Goal: Understand process/instructions

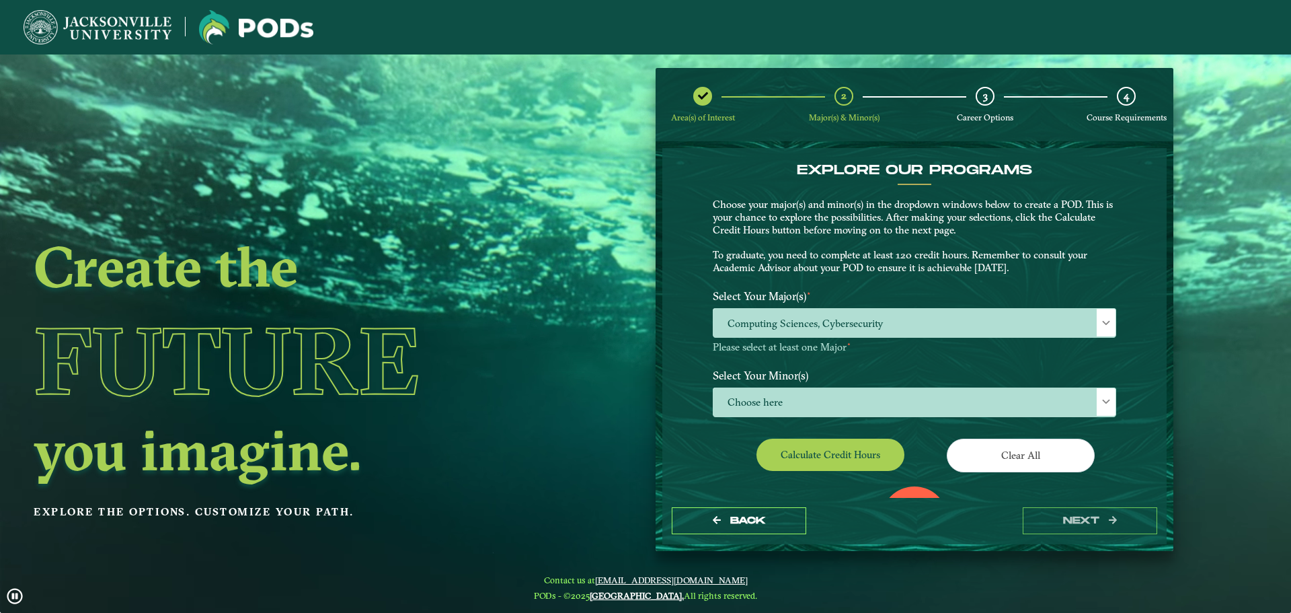
scroll to position [7, 62]
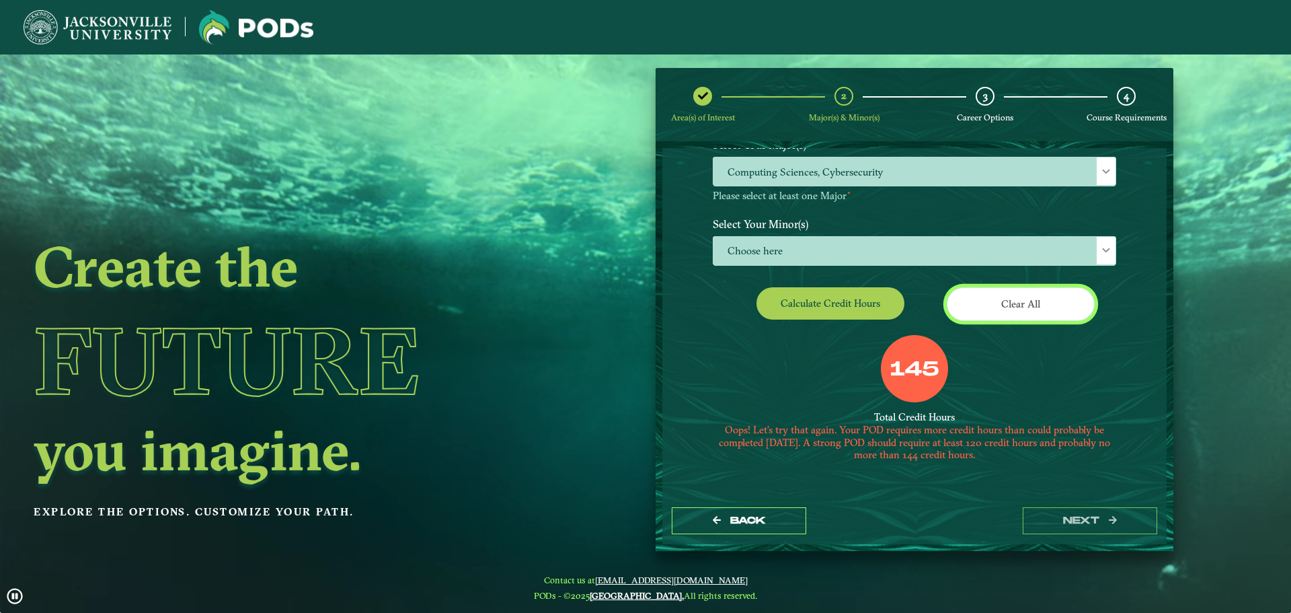
click at [1029, 312] on button "Clear All" at bounding box center [1021, 303] width 148 height 33
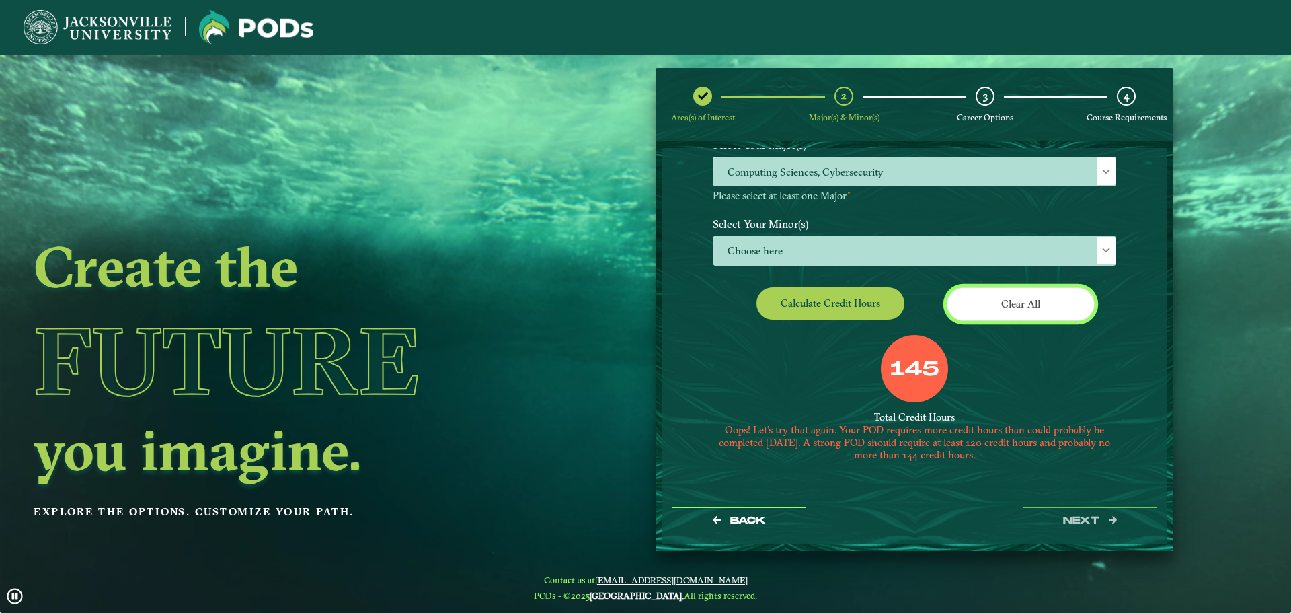
scroll to position [117, 0]
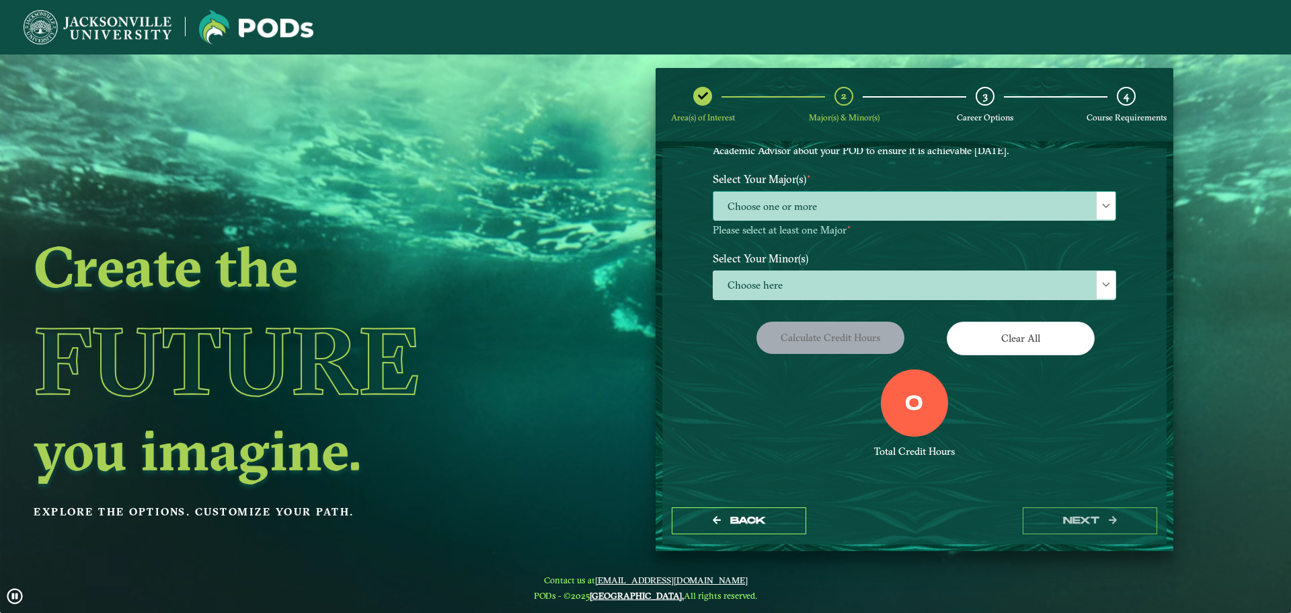
click at [796, 200] on span "Choose one or more" at bounding box center [915, 206] width 402 height 29
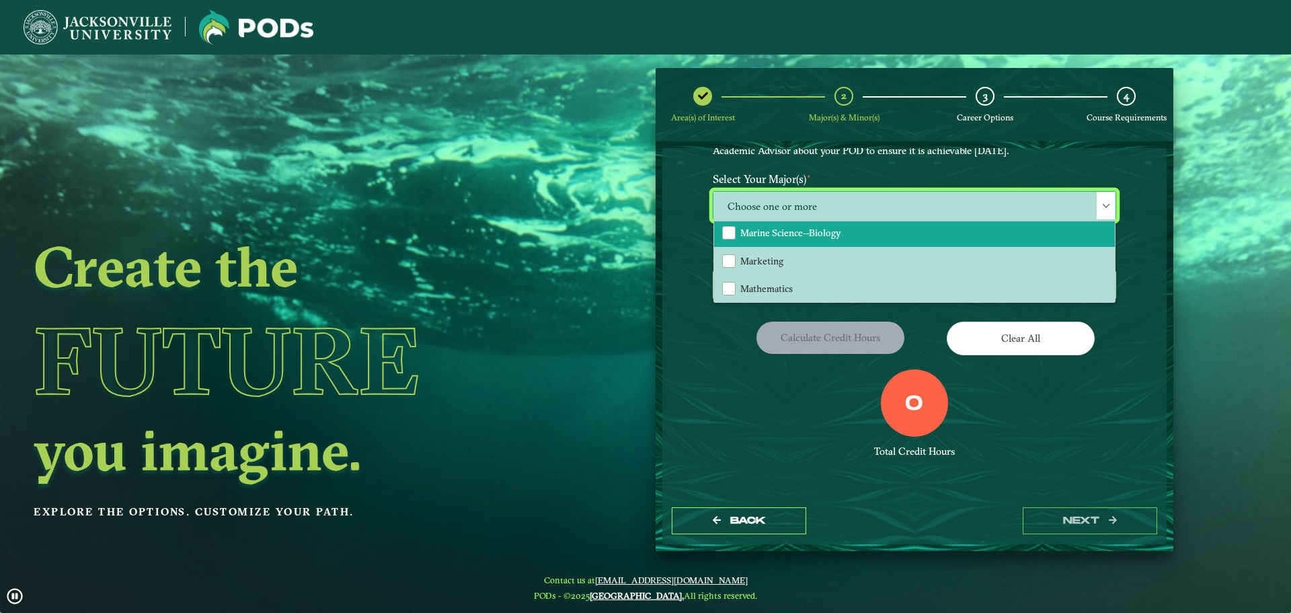
scroll to position [807, 0]
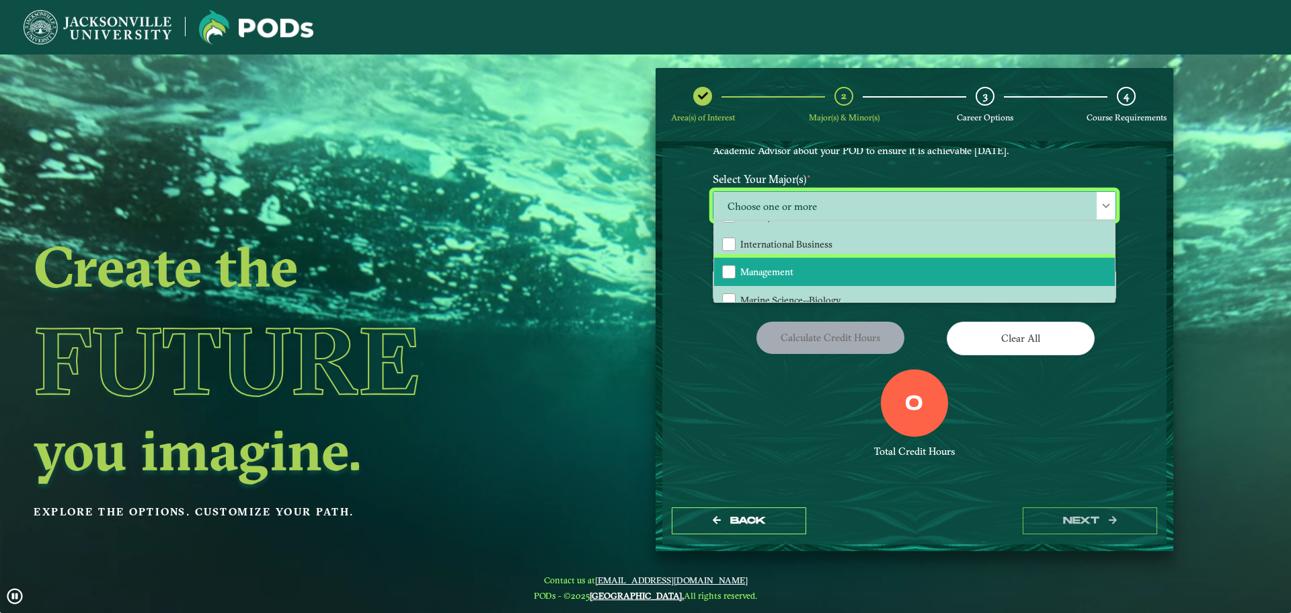
click at [763, 273] on span "Management" at bounding box center [766, 272] width 53 height 12
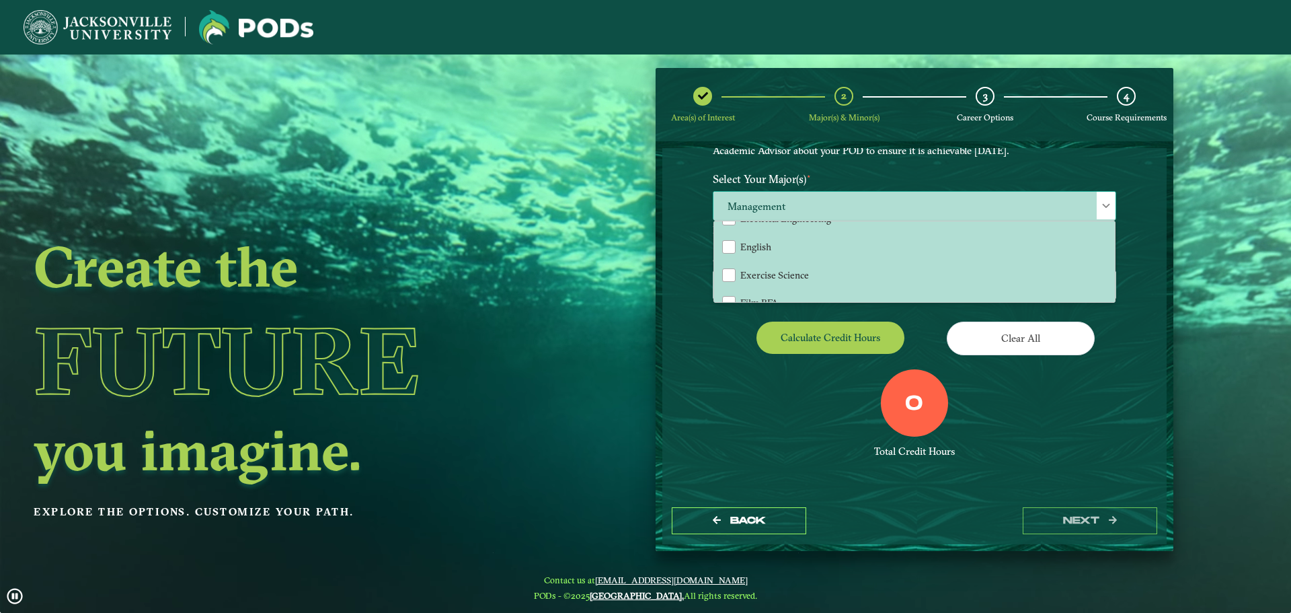
scroll to position [512, 0]
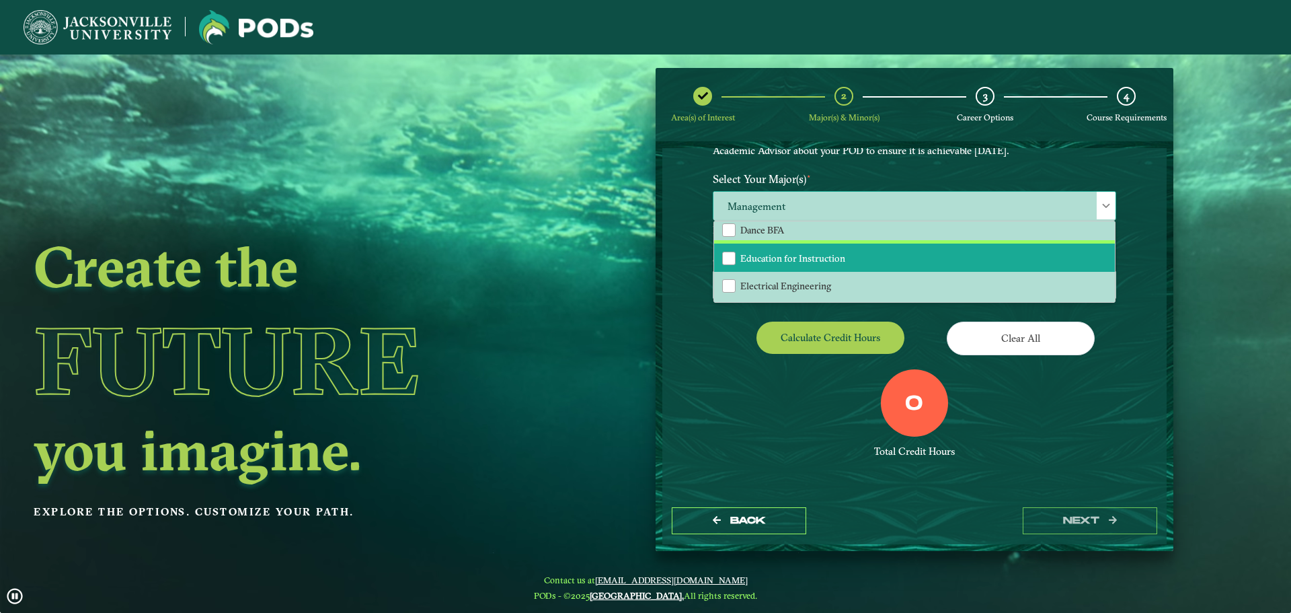
click at [927, 259] on li "Education for Instruction" at bounding box center [914, 257] width 401 height 28
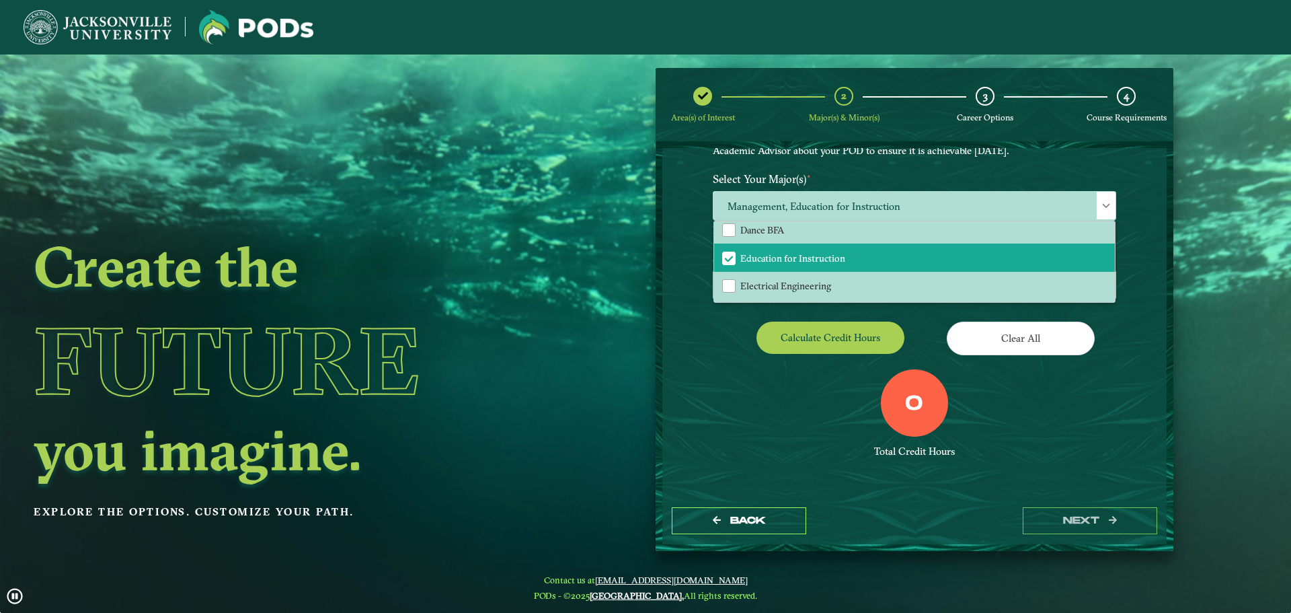
click at [1088, 397] on div "0 Total Credit Hours" at bounding box center [915, 426] width 424 height 114
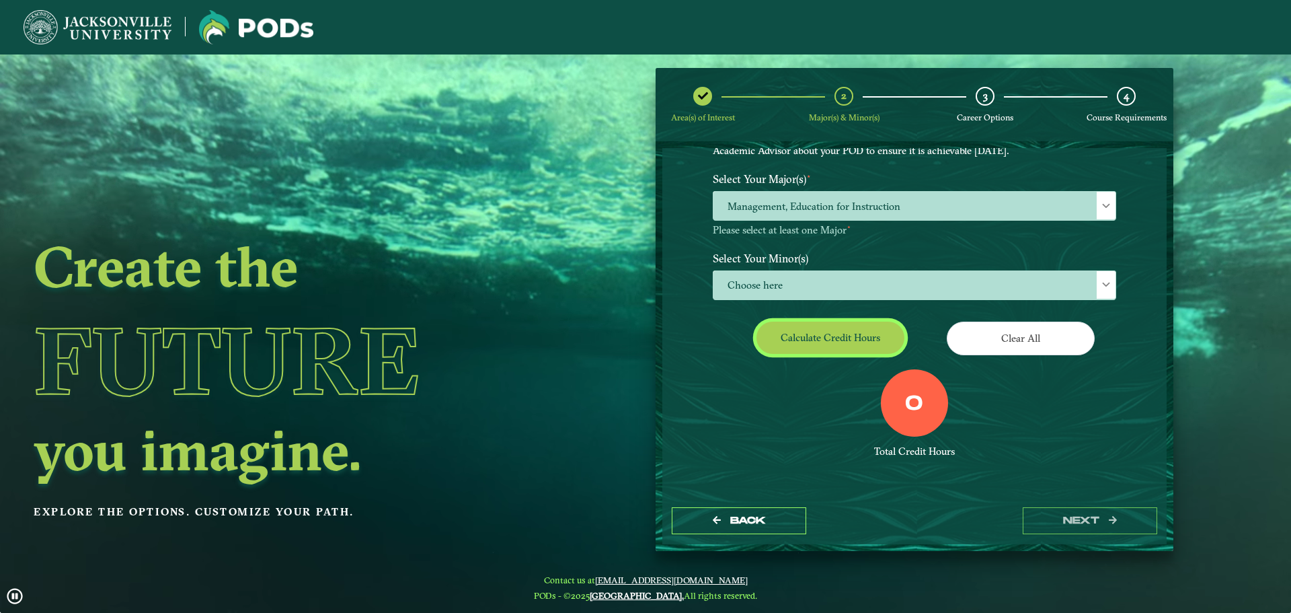
click at [826, 336] on button "Calculate credit hours" at bounding box center [831, 337] width 148 height 32
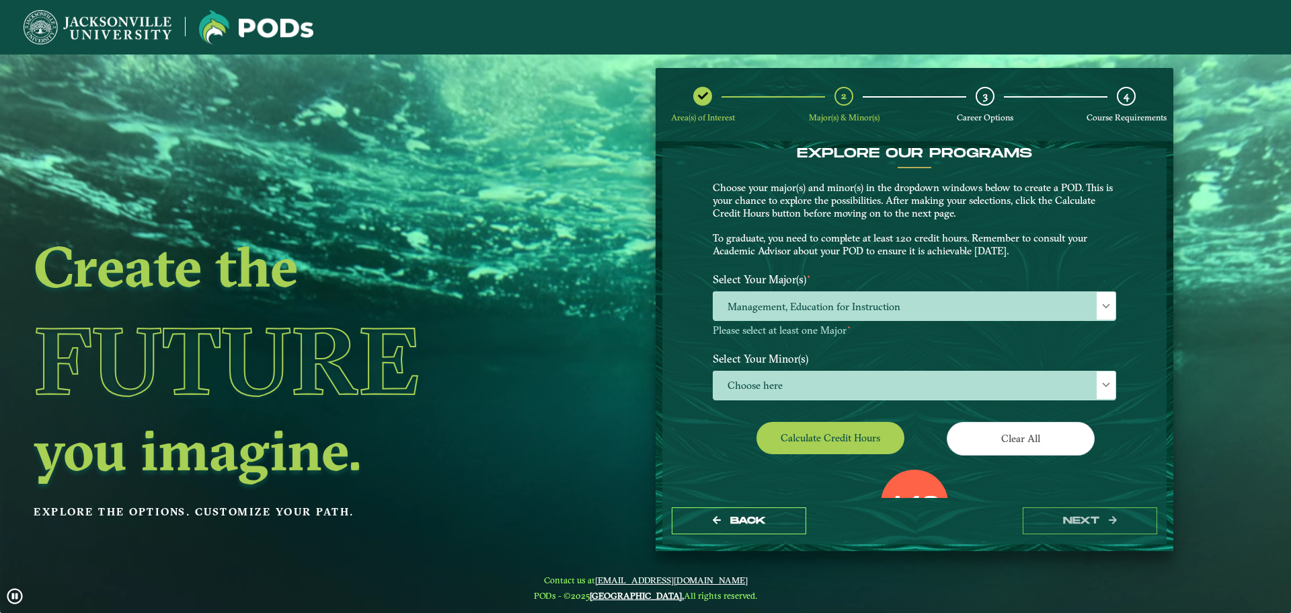
scroll to position [151, 0]
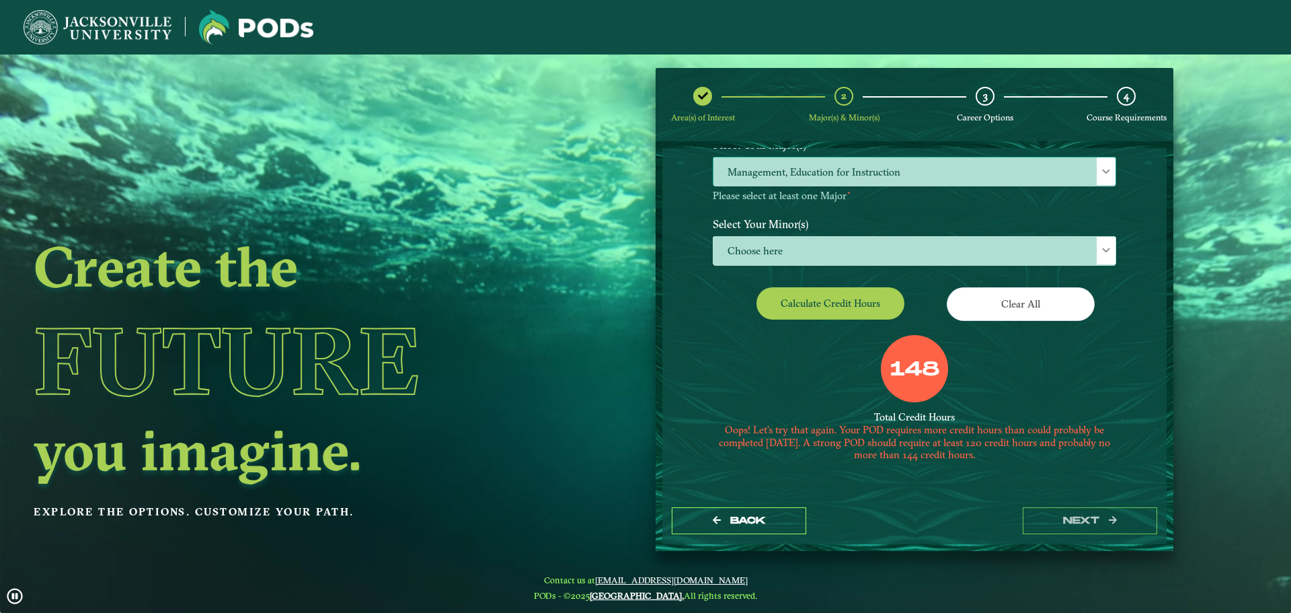
click at [1106, 174] on span at bounding box center [1106, 171] width 9 height 9
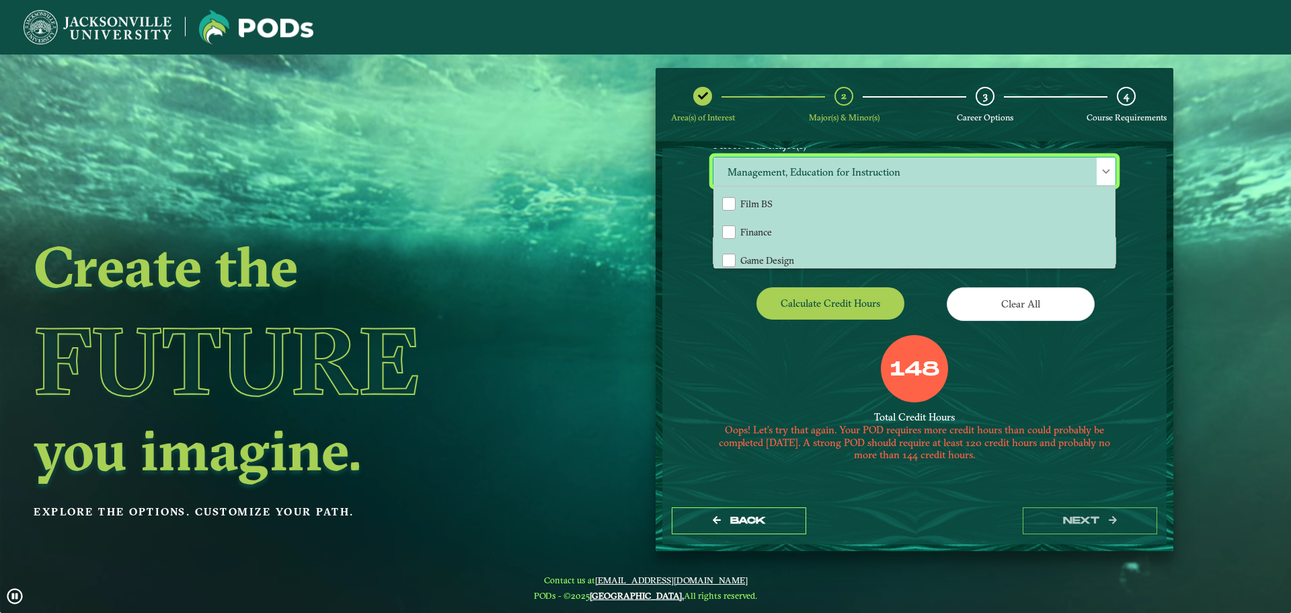
scroll to position [538, 0]
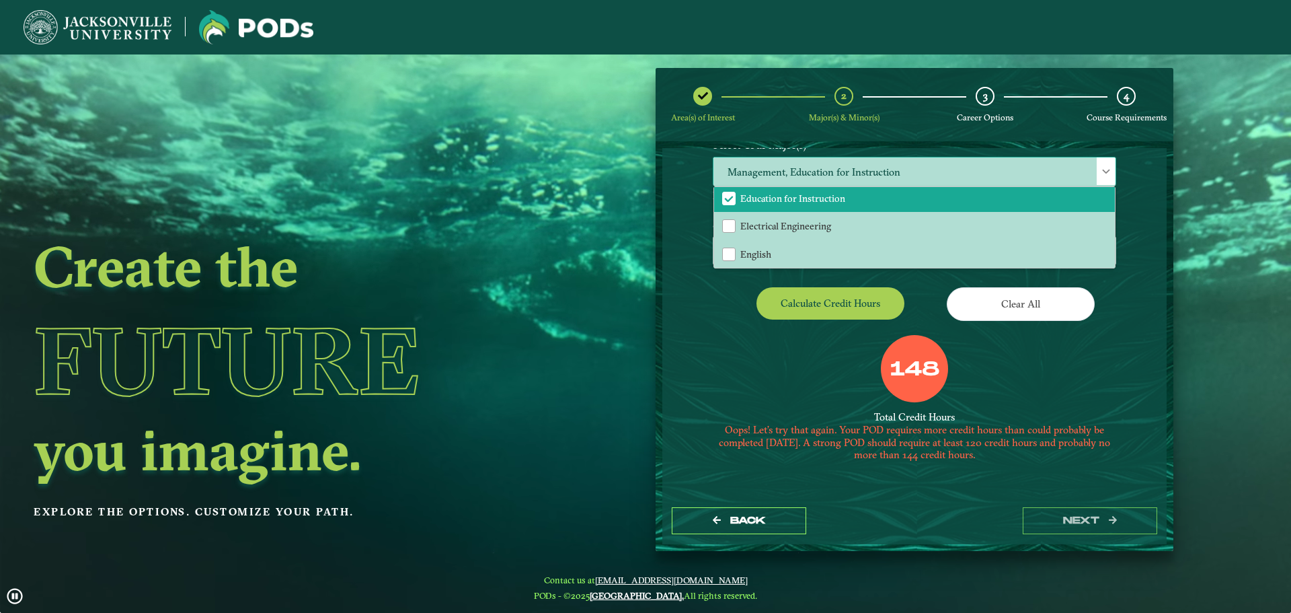
click at [966, 200] on li "Education for Instruction" at bounding box center [914, 198] width 401 height 28
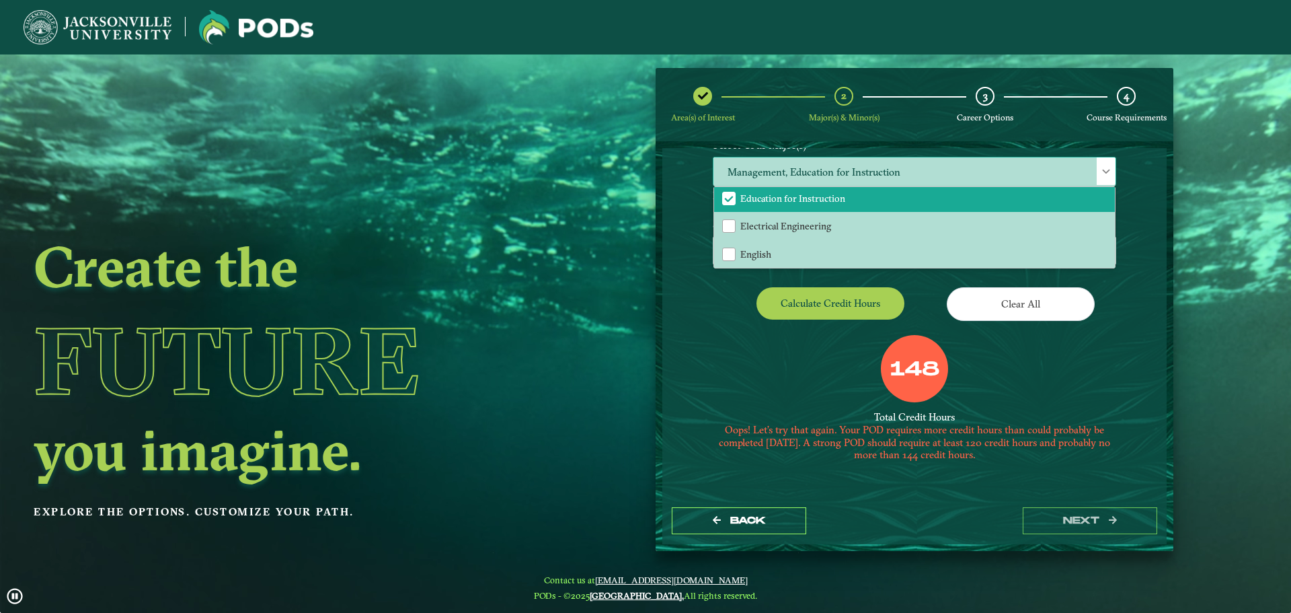
scroll to position [117, 0]
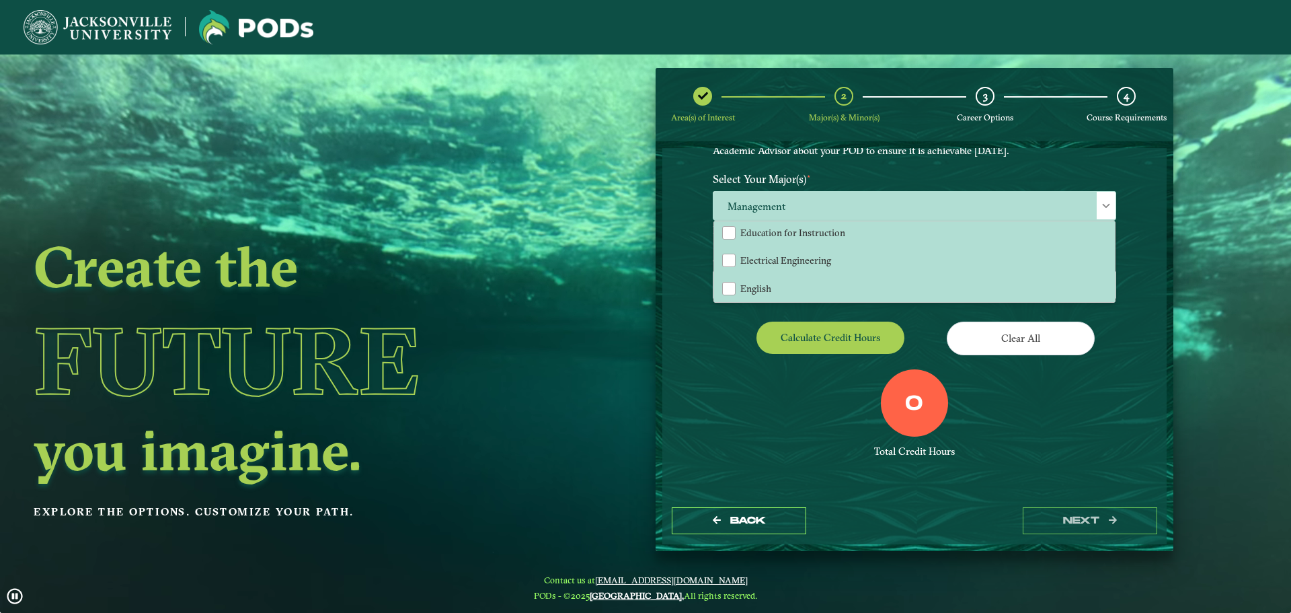
click at [1138, 326] on div "EXPLORE OUR PROGRAMS Choose your major(s) and minor(s) in the dropdown windows …" at bounding box center [914, 322] width 504 height 349
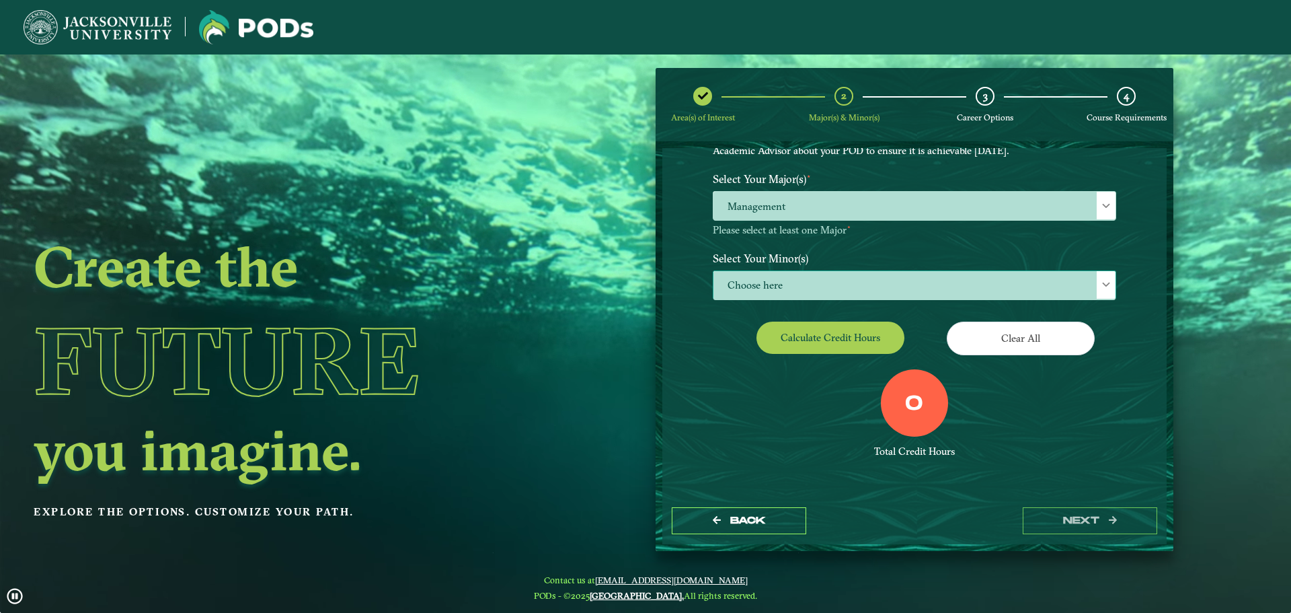
click at [829, 277] on span "Choose here" at bounding box center [915, 285] width 402 height 29
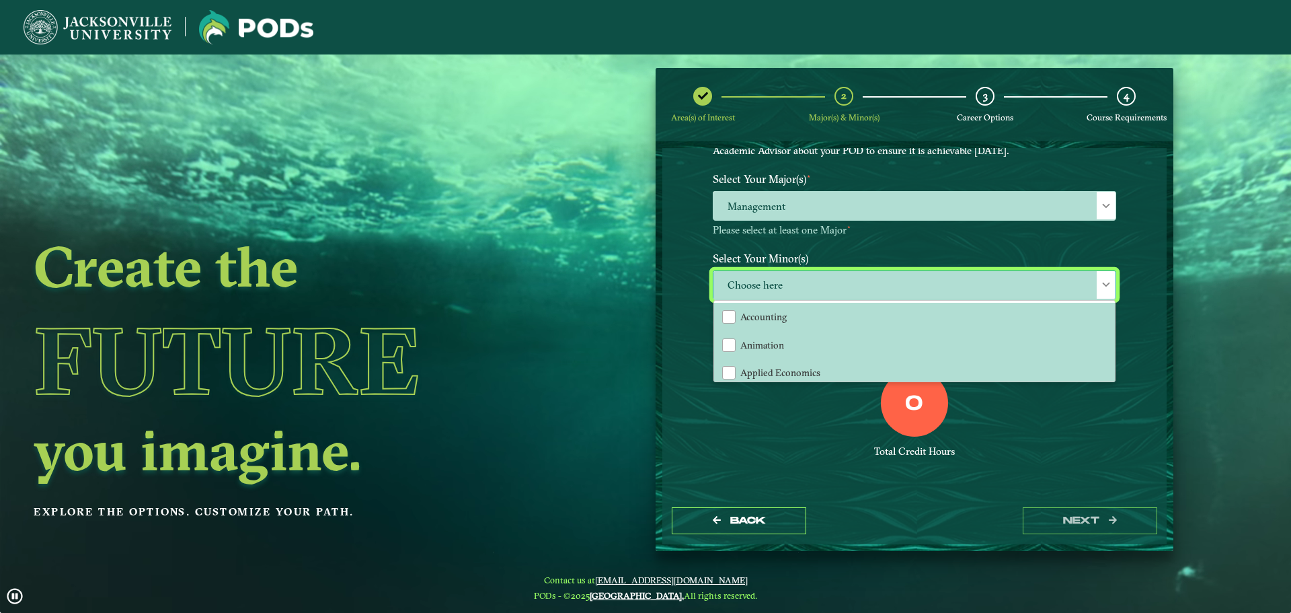
scroll to position [7, 62]
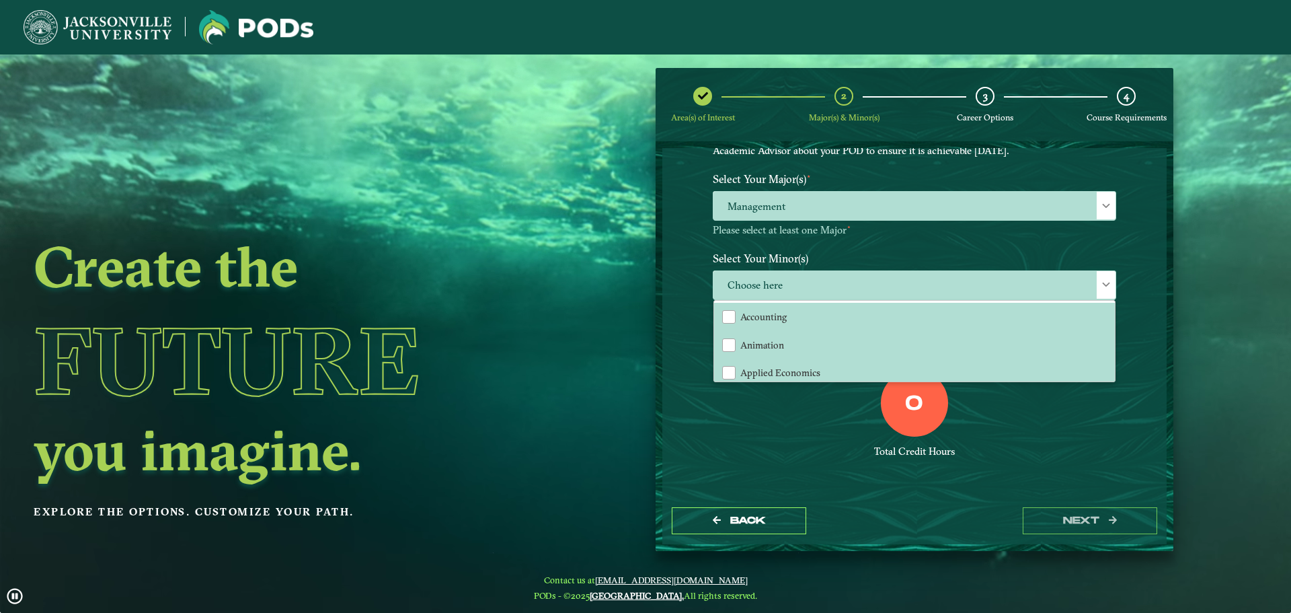
click at [794, 463] on div "0 Total Credit Hours" at bounding box center [915, 426] width 424 height 114
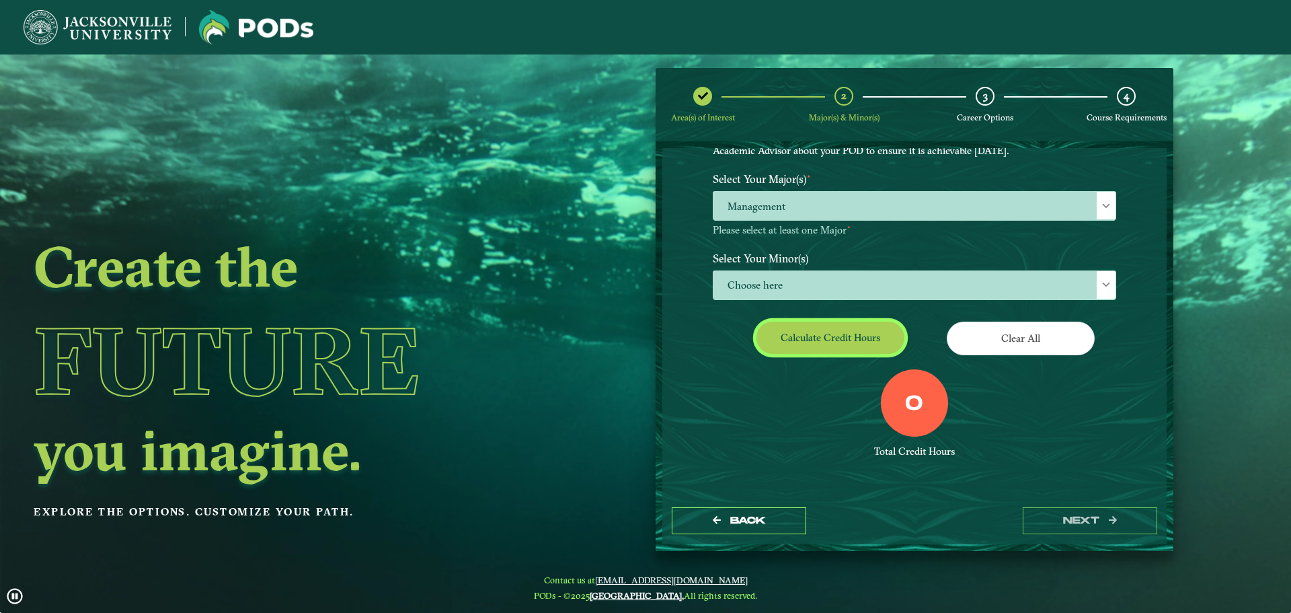
click at [834, 350] on button "Calculate credit hours" at bounding box center [831, 337] width 148 height 32
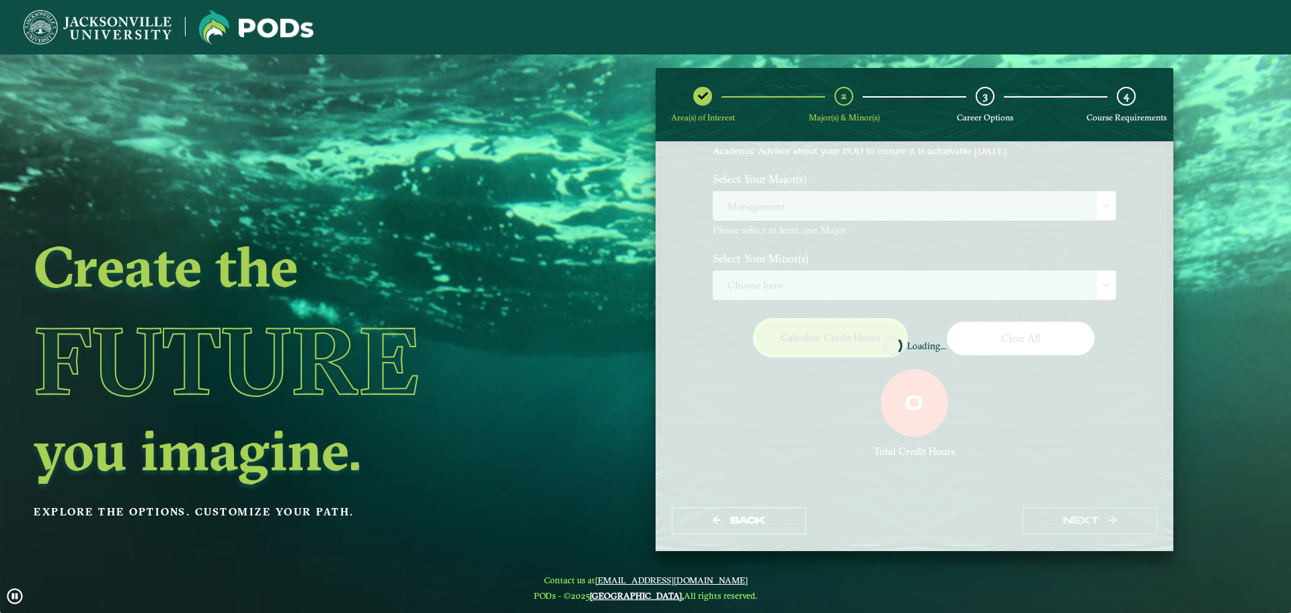
scroll to position [77, 0]
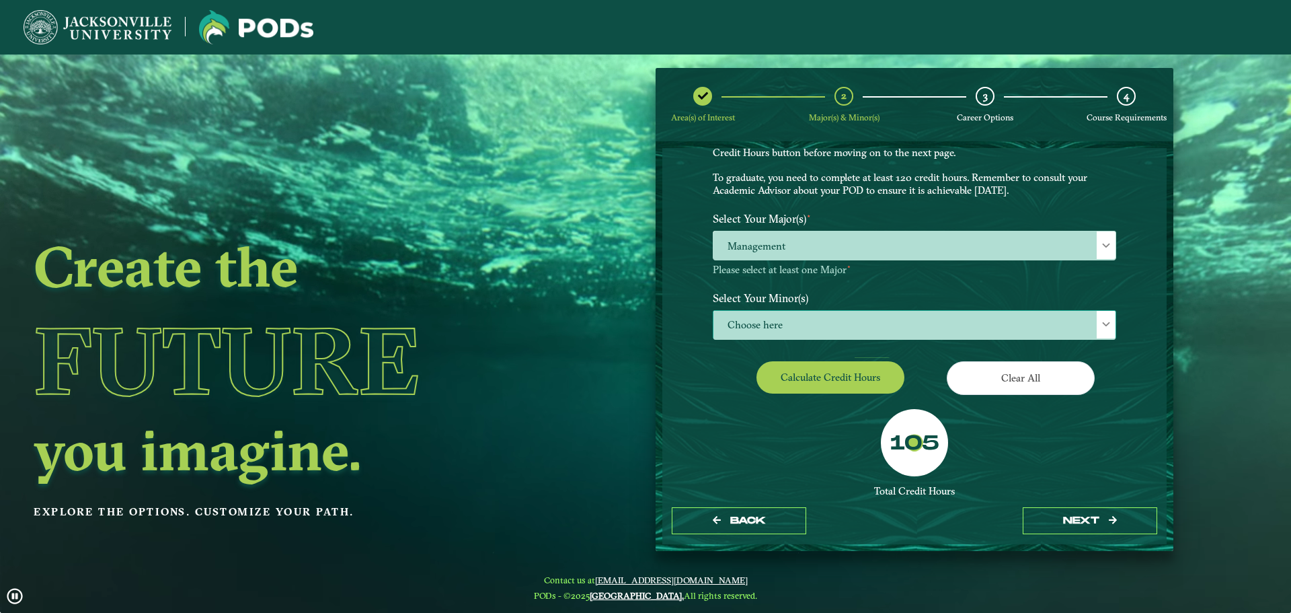
click at [811, 319] on span "Choose here" at bounding box center [915, 325] width 402 height 29
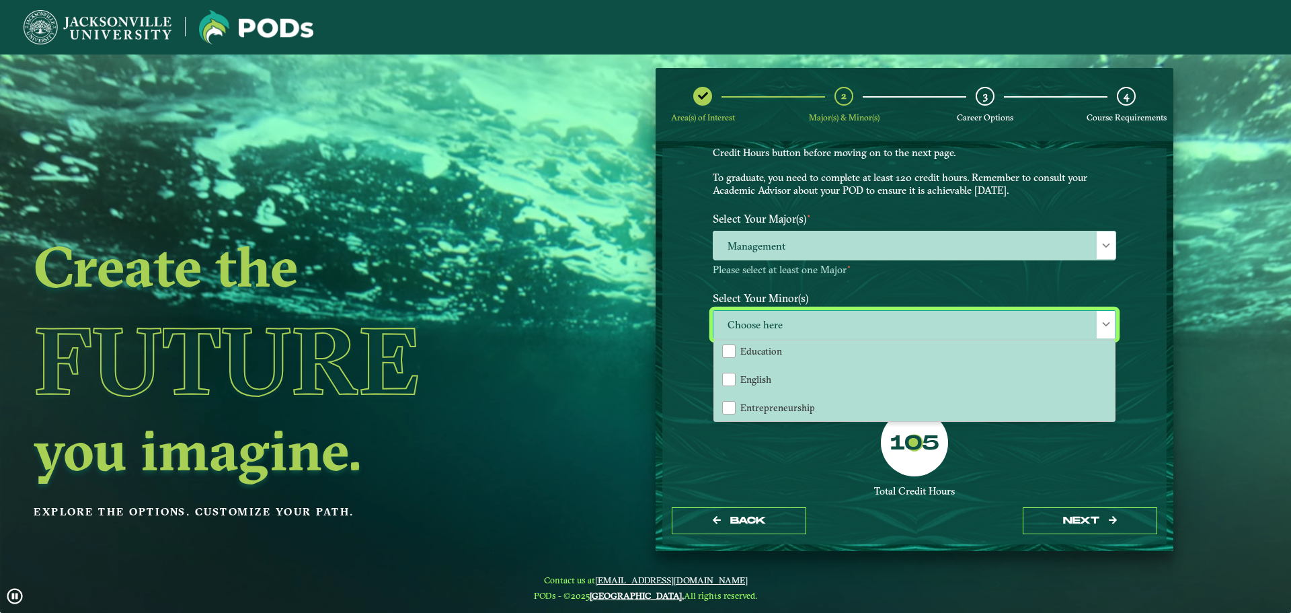
scroll to position [471, 0]
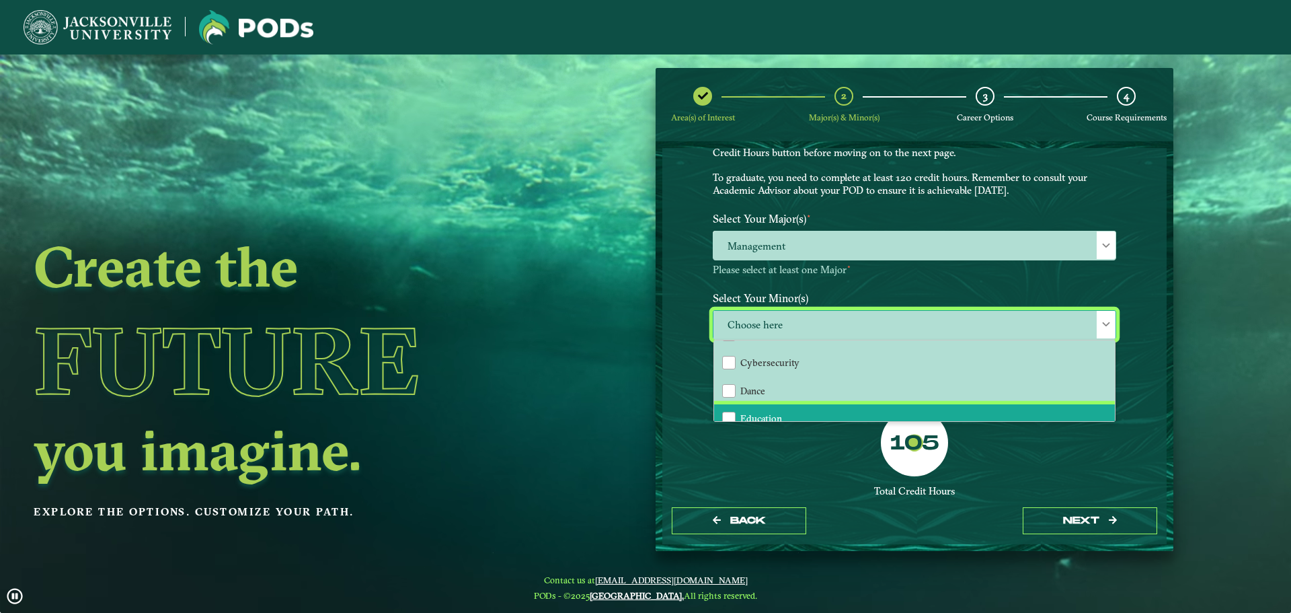
click at [790, 410] on li "Education" at bounding box center [914, 418] width 401 height 28
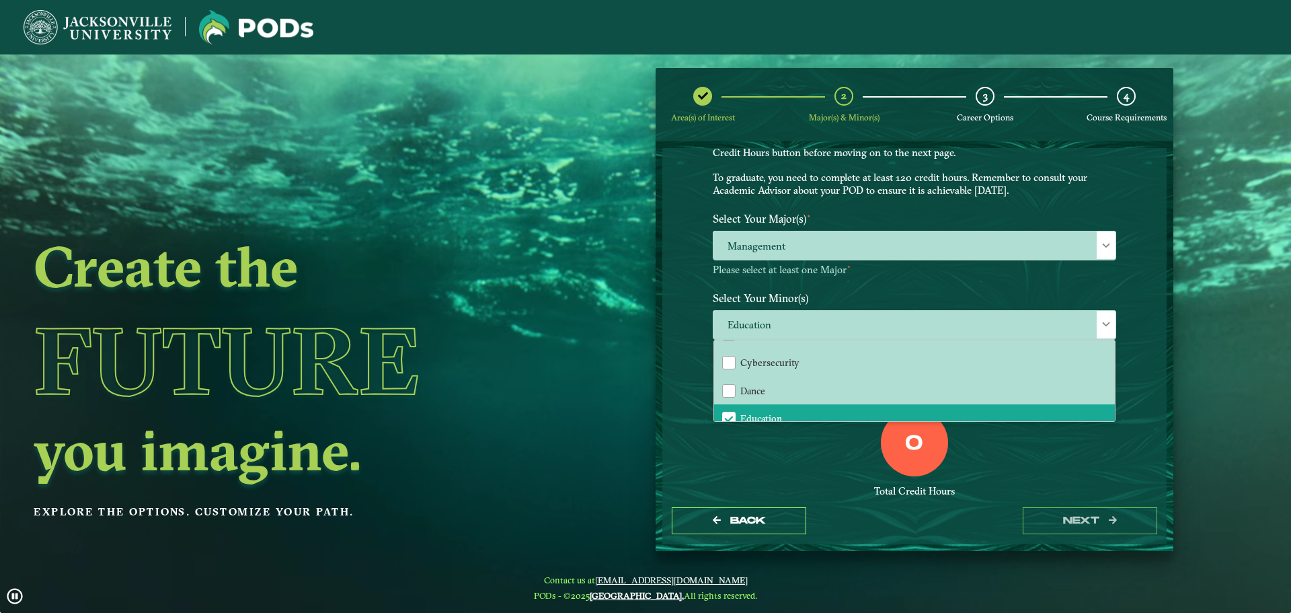
click at [797, 460] on div "0 Total Credit Hours" at bounding box center [915, 466] width 424 height 114
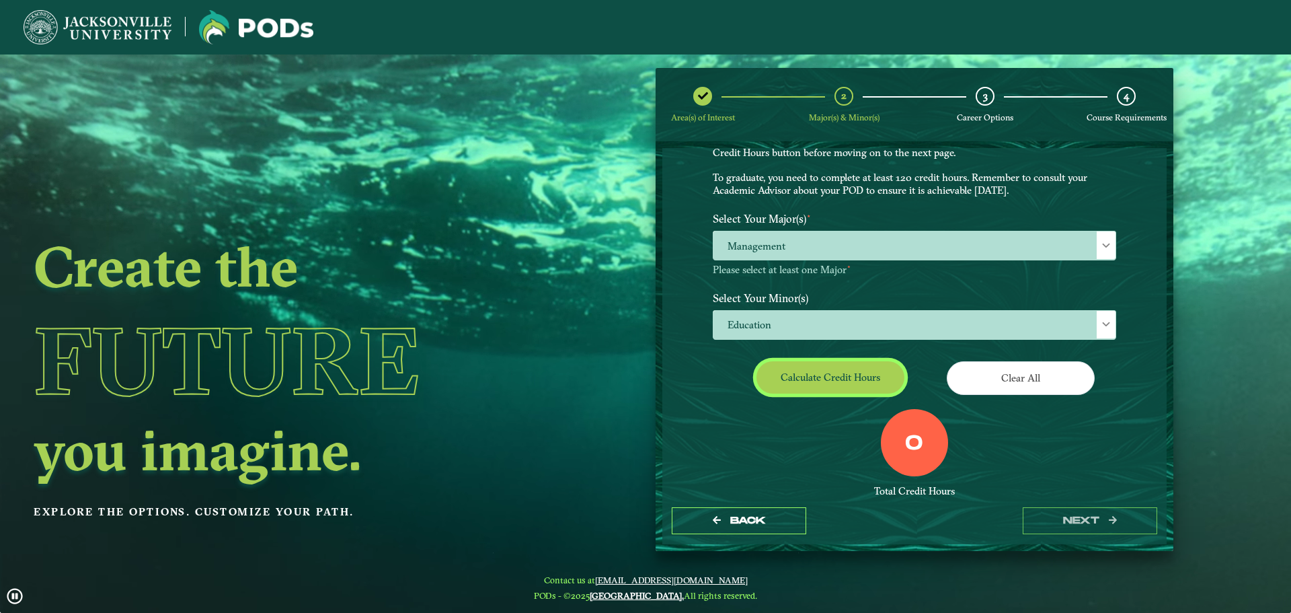
click at [817, 370] on button "Calculate credit hours" at bounding box center [831, 377] width 148 height 32
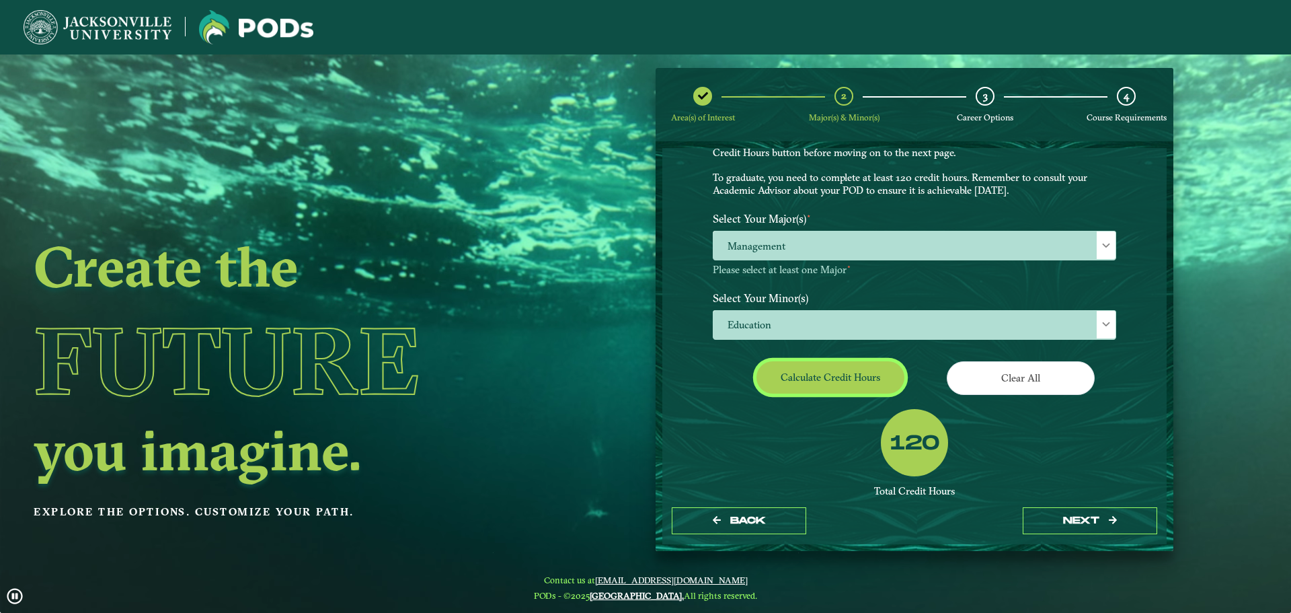
scroll to position [165, 0]
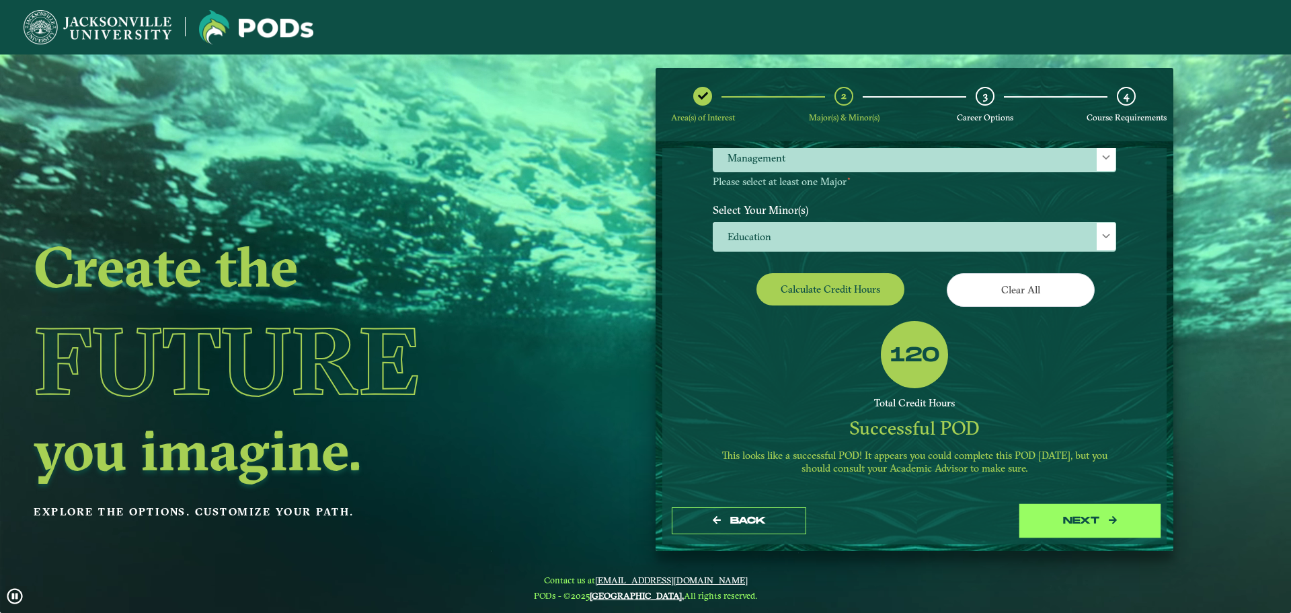
click at [1122, 525] on button "next" at bounding box center [1090, 521] width 135 height 28
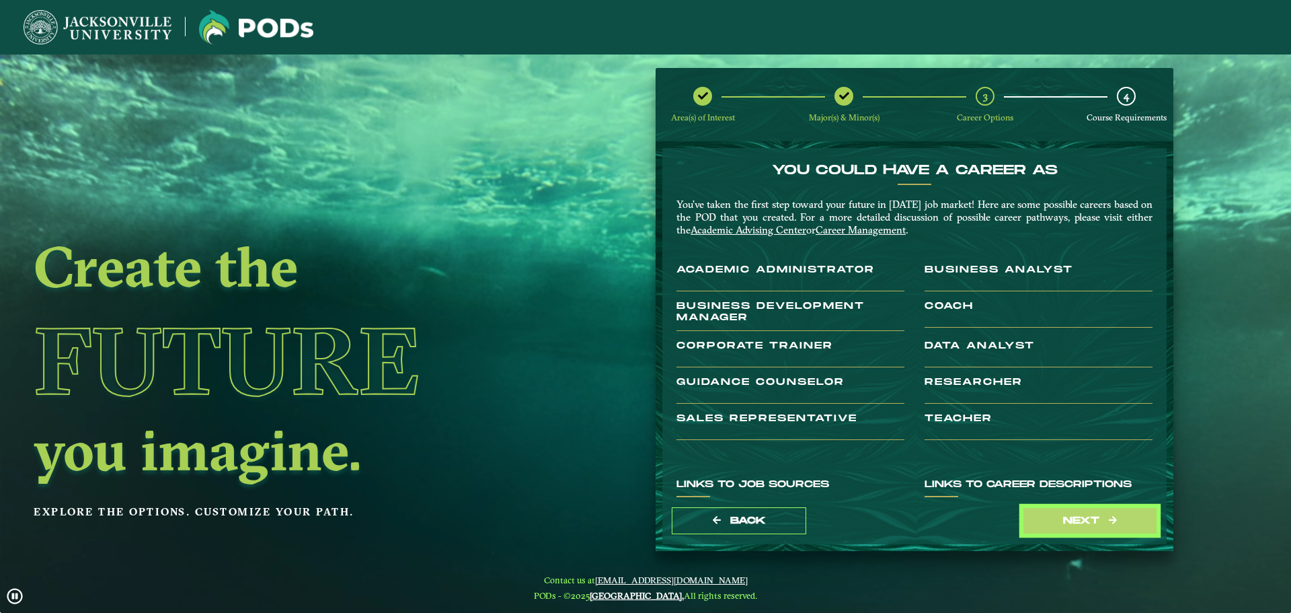
click at [1122, 525] on button "next" at bounding box center [1090, 521] width 135 height 28
